Goal: Transaction & Acquisition: Purchase product/service

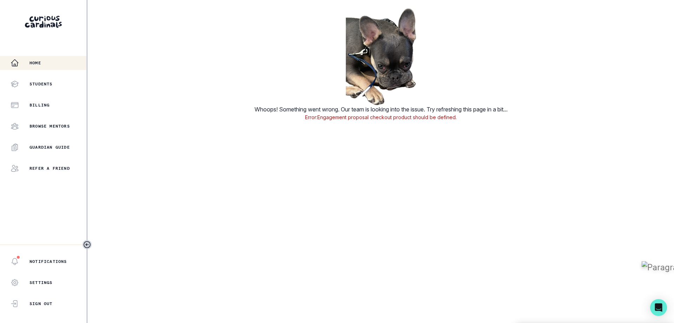
click at [41, 63] on p "Home" at bounding box center [35, 63] width 12 height 6
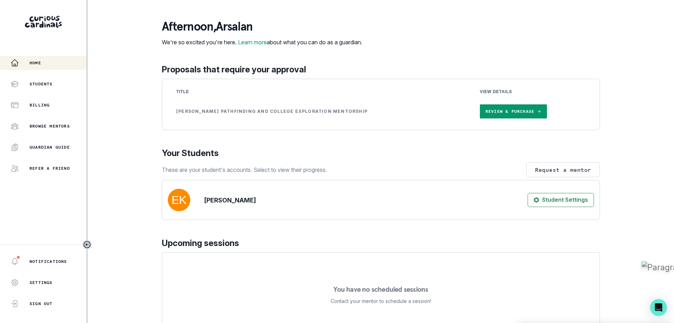
click at [494, 118] on link "Review & Purchase" at bounding box center [513, 111] width 67 height 14
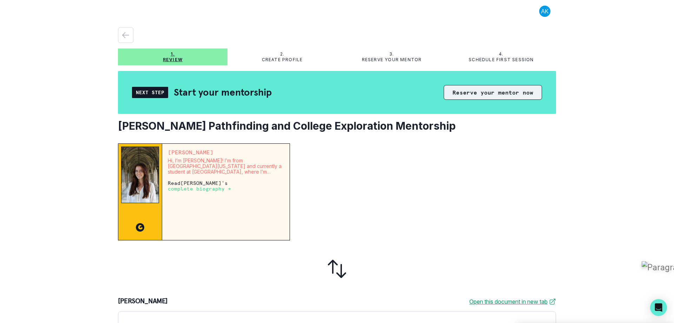
click at [500, 93] on button "Reserve your mentor now" at bounding box center [493, 92] width 98 height 15
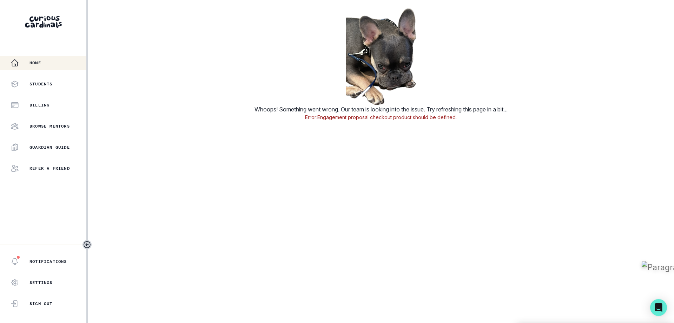
click at [35, 63] on p "Home" at bounding box center [35, 63] width 12 height 6
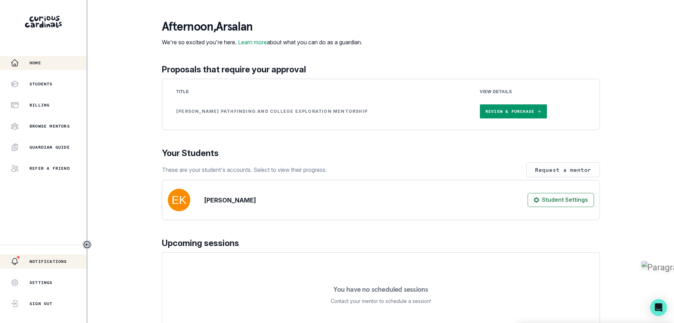
click at [40, 260] on p "Notifications" at bounding box center [48, 261] width 38 height 6
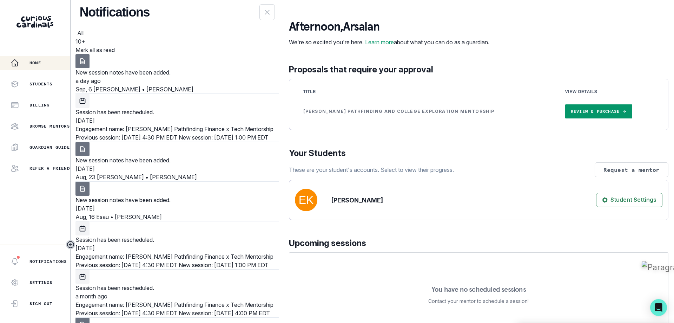
click at [32, 60] on p "Home" at bounding box center [35, 63] width 12 height 6
